Goal: Find specific page/section: Find specific page/section

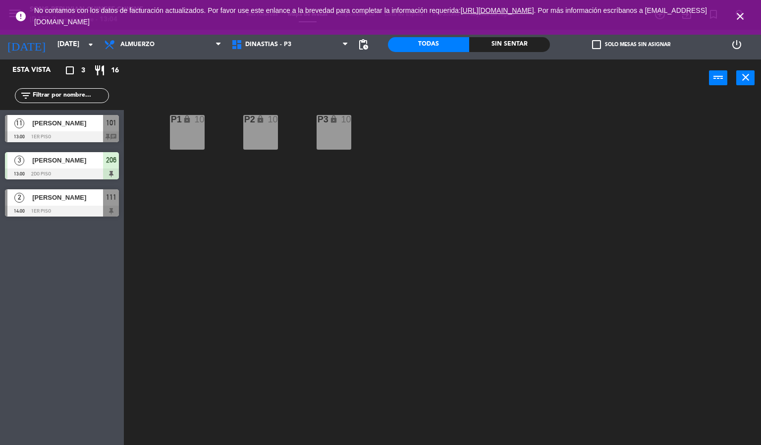
click at [76, 126] on span "[PERSON_NAME]" at bounding box center [67, 123] width 71 height 10
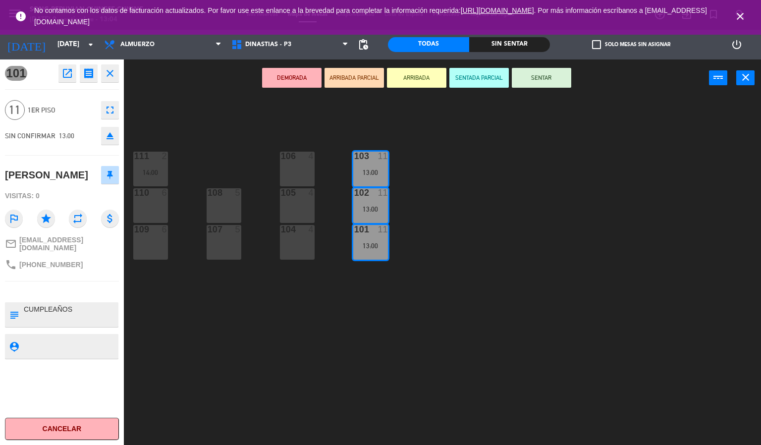
click at [108, 70] on icon "close" at bounding box center [110, 73] width 12 height 12
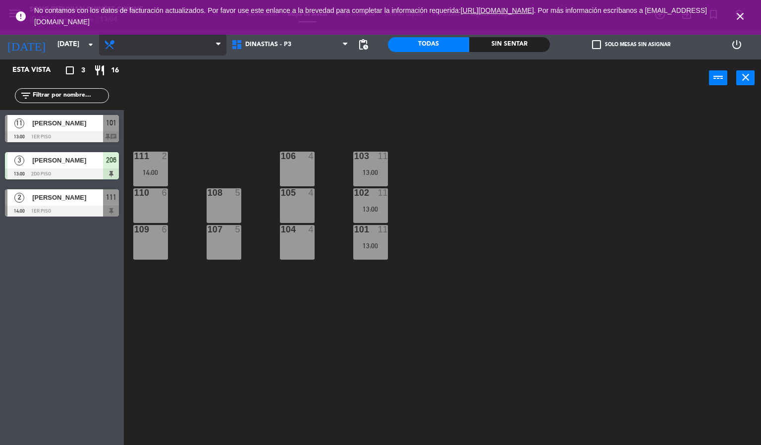
click at [149, 50] on span "Almuerzo" at bounding box center [162, 45] width 127 height 22
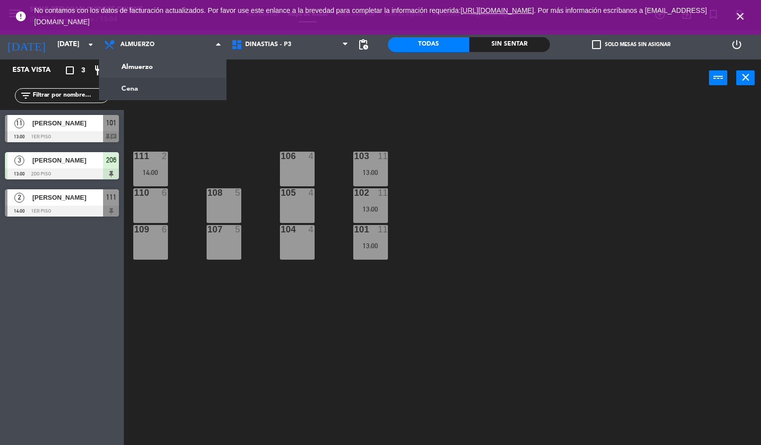
click at [149, 88] on ng-component "menu Song Peruvian Chinese Cuisine [DATE] 9. septiembre - 13:04 Mis reservas Ma…" at bounding box center [380, 222] width 761 height 445
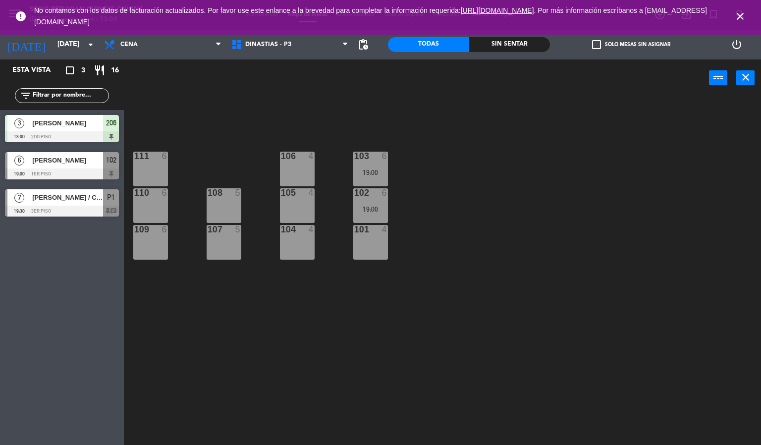
click at [81, 200] on span "[PERSON_NAME] / CHEF [PERSON_NAME]" at bounding box center [67, 197] width 71 height 10
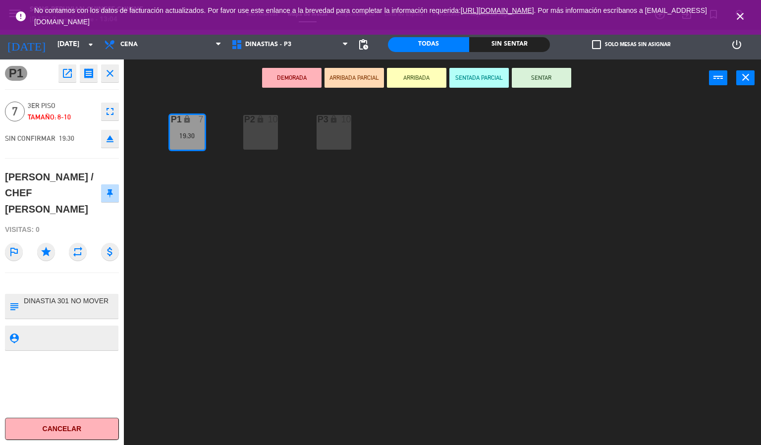
click at [115, 72] on icon "close" at bounding box center [110, 73] width 12 height 12
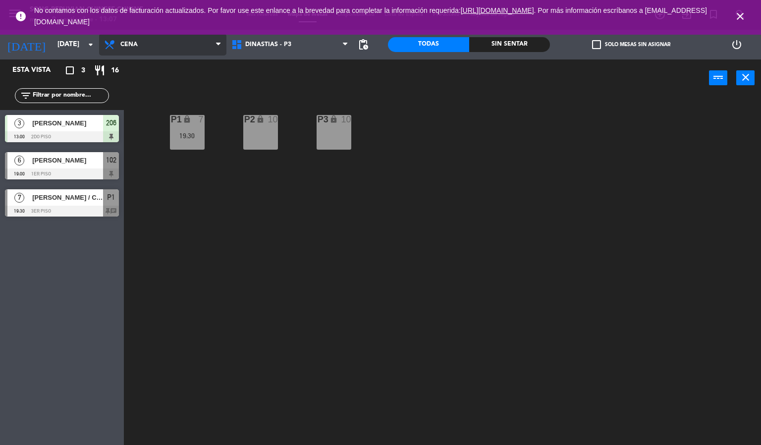
click at [152, 49] on span "Cena" at bounding box center [162, 45] width 127 height 22
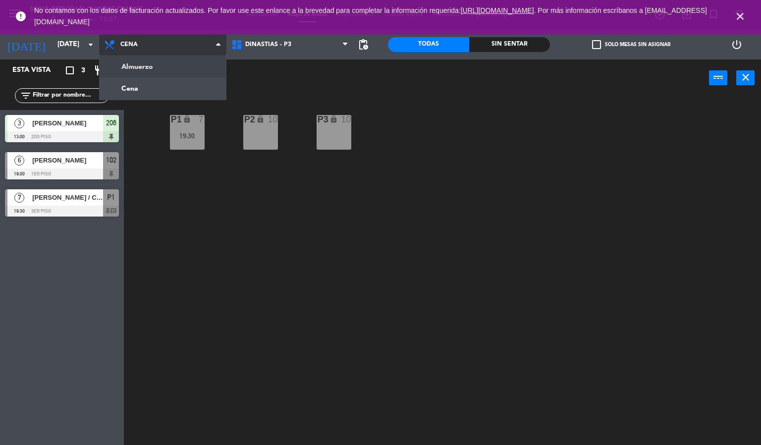
click at [172, 70] on ng-component "menu Song Peruvian Chinese Cuisine [DATE] 9. septiembre - 13:07 Mis reservas Ma…" at bounding box center [380, 222] width 761 height 445
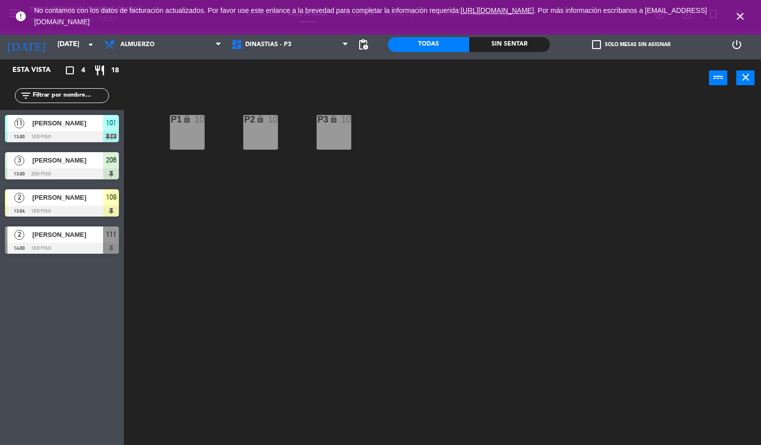
click at [742, 21] on icon "close" at bounding box center [740, 16] width 12 height 12
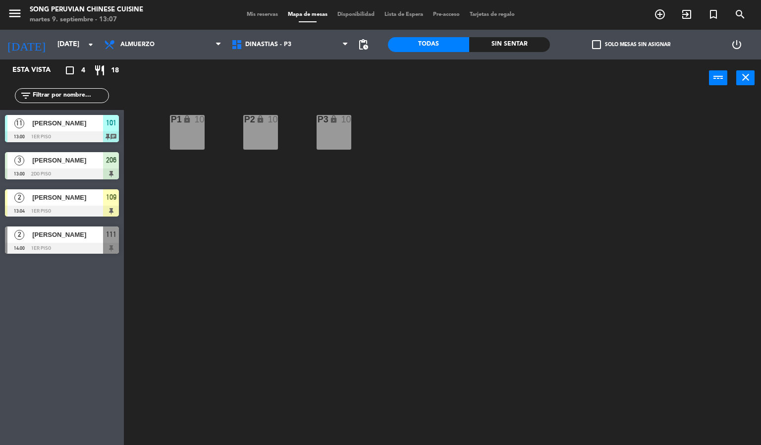
click at [78, 125] on span "[PERSON_NAME]" at bounding box center [67, 123] width 71 height 10
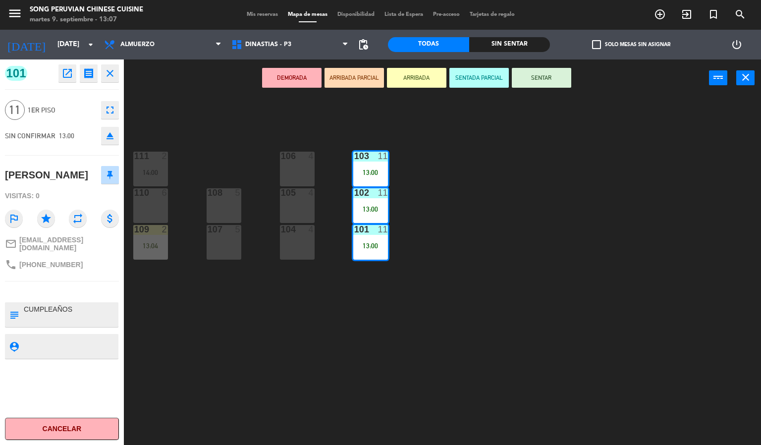
click at [112, 75] on icon "close" at bounding box center [110, 73] width 12 height 12
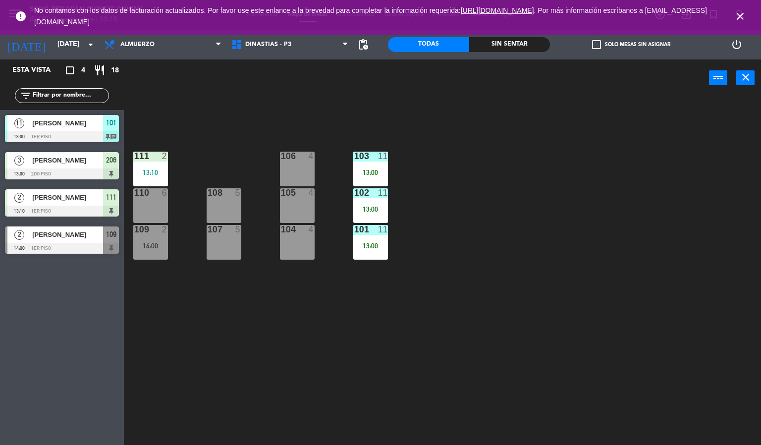
click at [737, 19] on icon "close" at bounding box center [740, 16] width 12 height 12
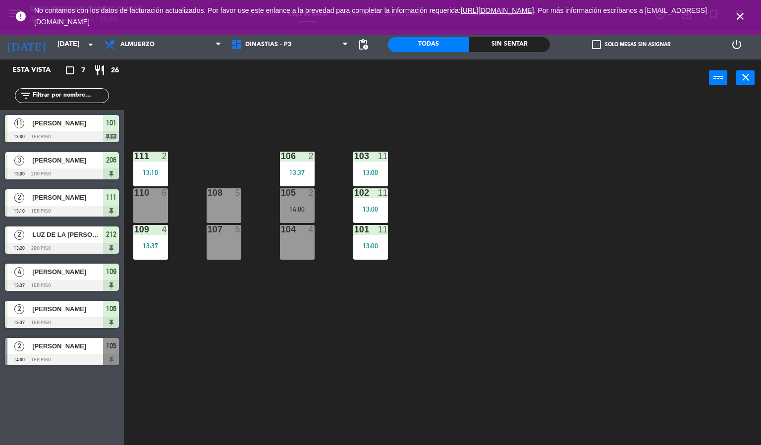
click at [742, 12] on icon "close" at bounding box center [740, 16] width 12 height 12
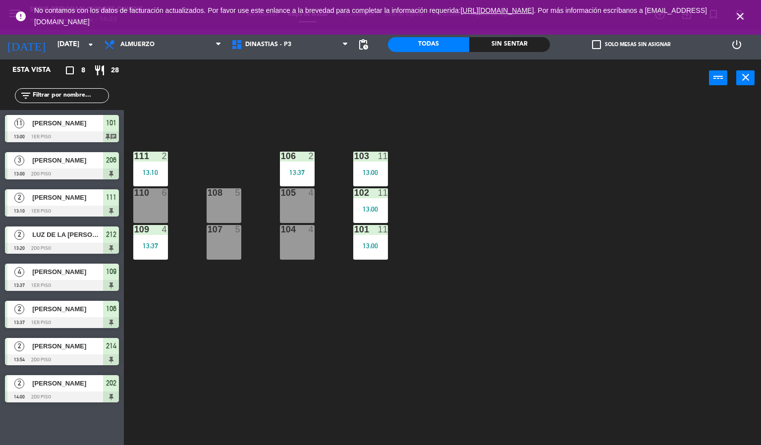
click at [527, 46] on div "Sin sentar" at bounding box center [509, 44] width 81 height 15
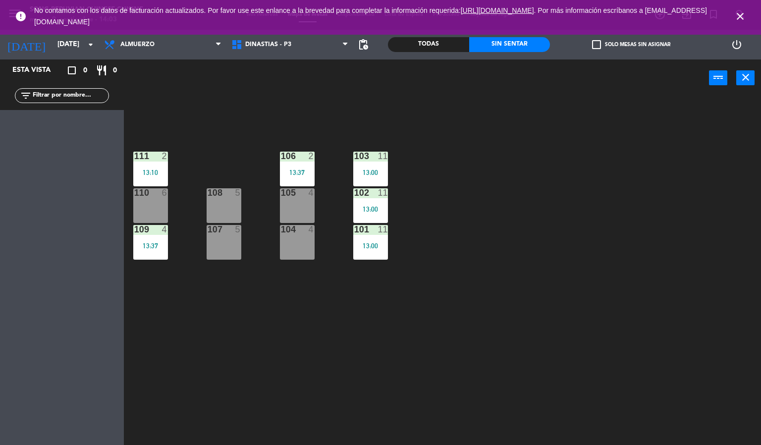
click at [742, 12] on icon "close" at bounding box center [740, 16] width 12 height 12
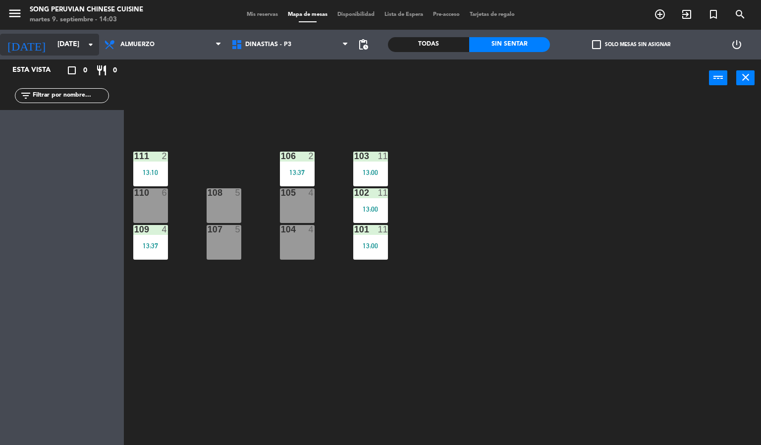
click at [71, 39] on input "[DATE]" at bounding box center [100, 45] width 94 height 18
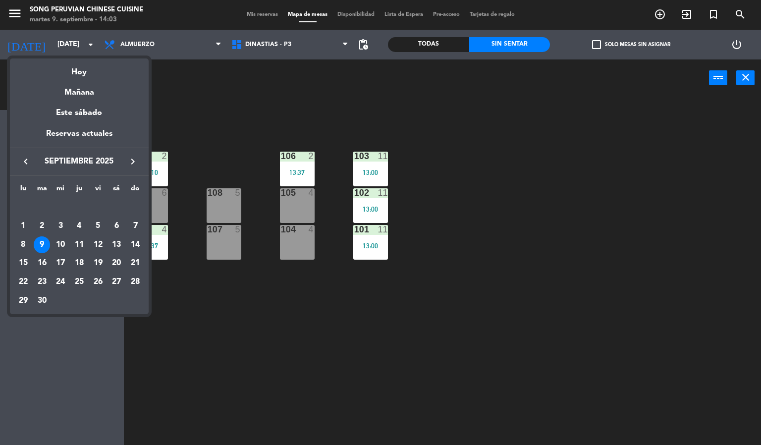
click at [137, 42] on div at bounding box center [380, 222] width 761 height 445
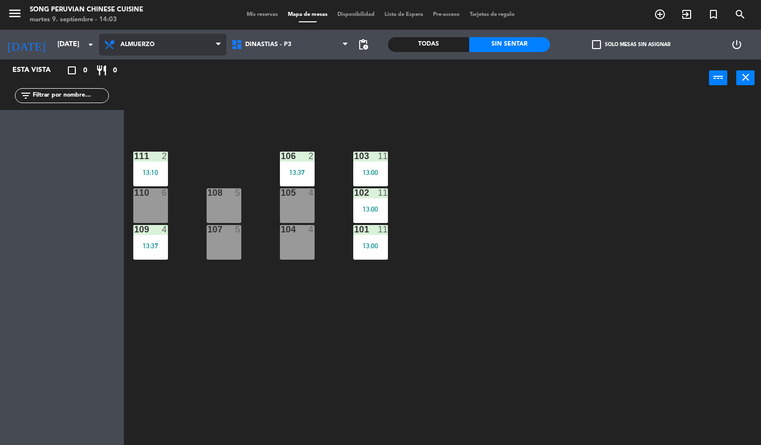
click at [189, 44] on span "Almuerzo" at bounding box center [162, 45] width 127 height 22
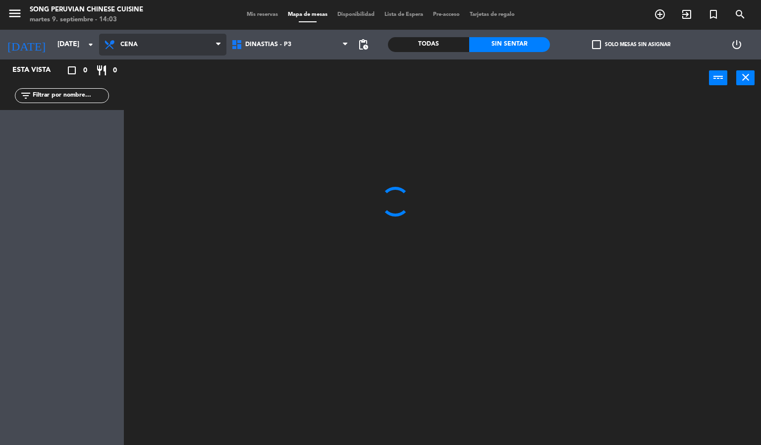
click at [192, 86] on ng-component "menu Song Peruvian Chinese Cuisine [DATE] 9. septiembre - 14:03 Mis reservas Ma…" at bounding box center [380, 222] width 761 height 445
